Goal: Task Accomplishment & Management: Complete application form

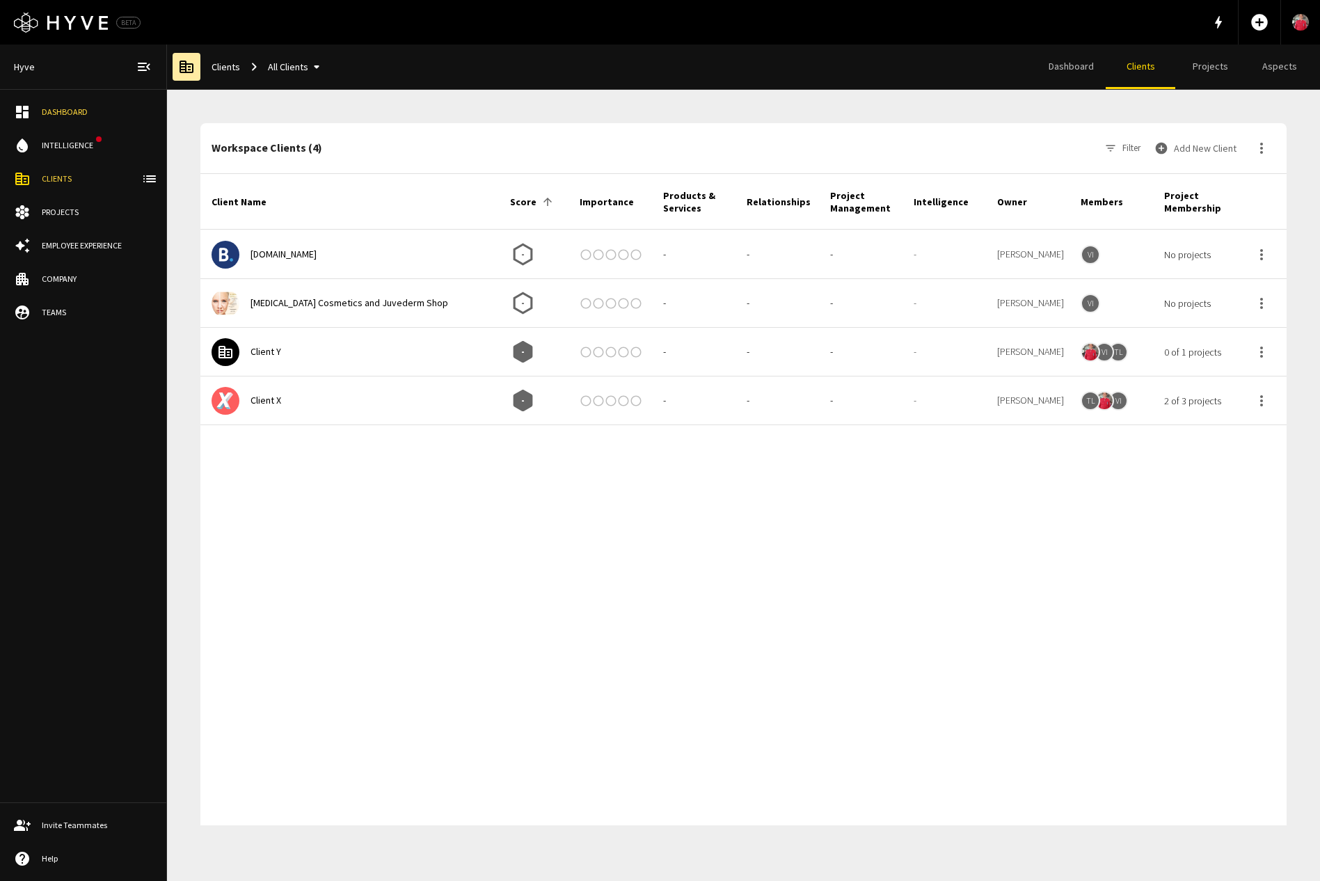
click at [1200, 145] on button "Add New Client" at bounding box center [1197, 148] width 90 height 28
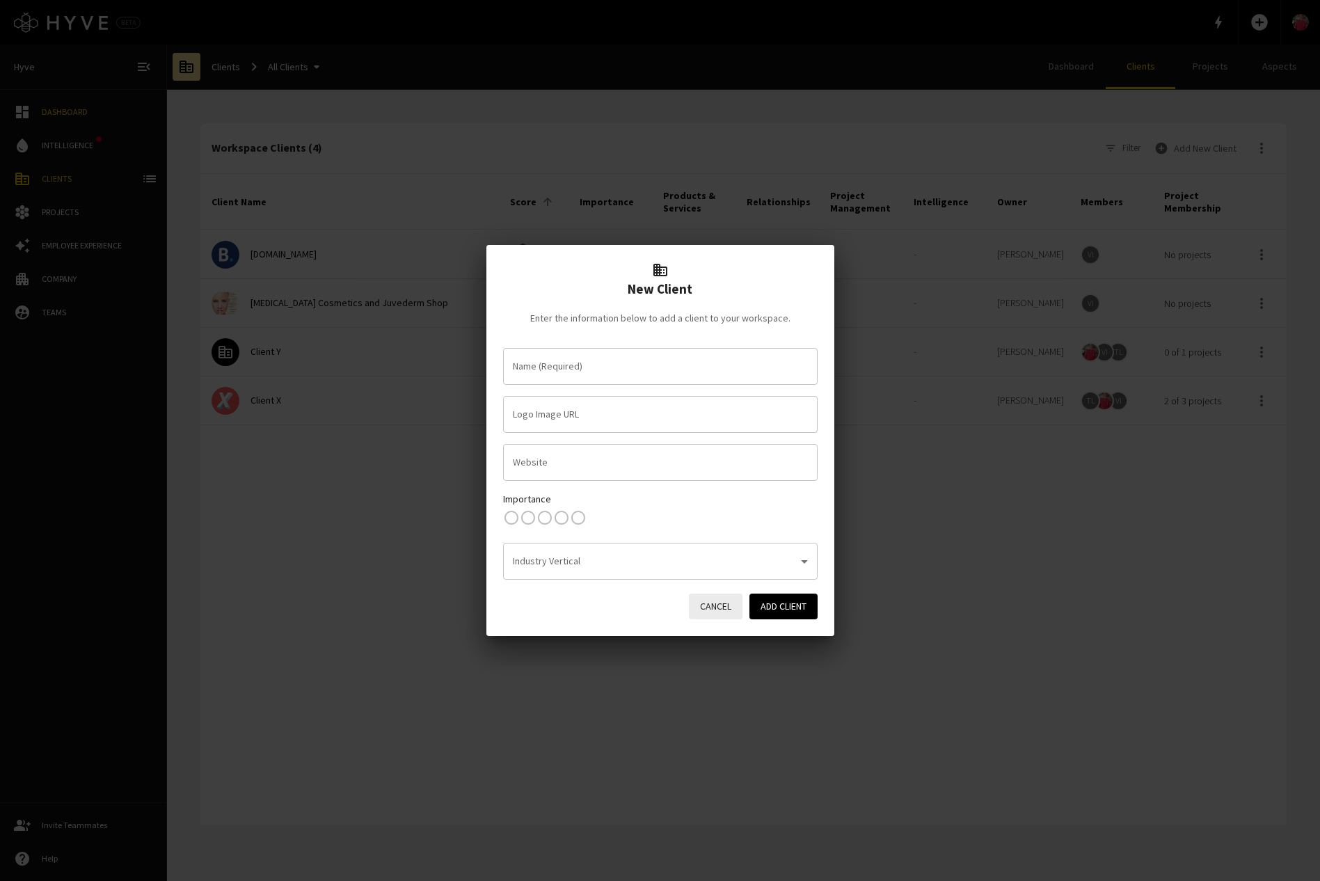
click at [629, 370] on input "Name (Required)" at bounding box center [661, 366] width 302 height 24
click at [648, 363] on input "lunch" at bounding box center [650, 366] width 281 height 24
type input "lunch money"
click at [711, 605] on button "Cancel" at bounding box center [716, 607] width 54 height 26
